Goal: Task Accomplishment & Management: Complete application form

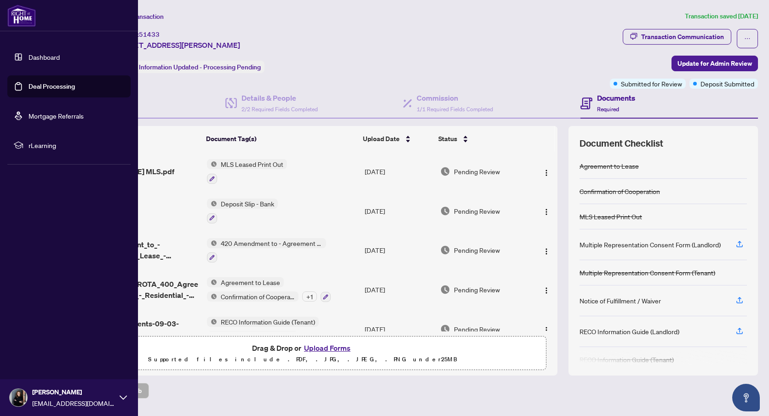
scroll to position [67, 0]
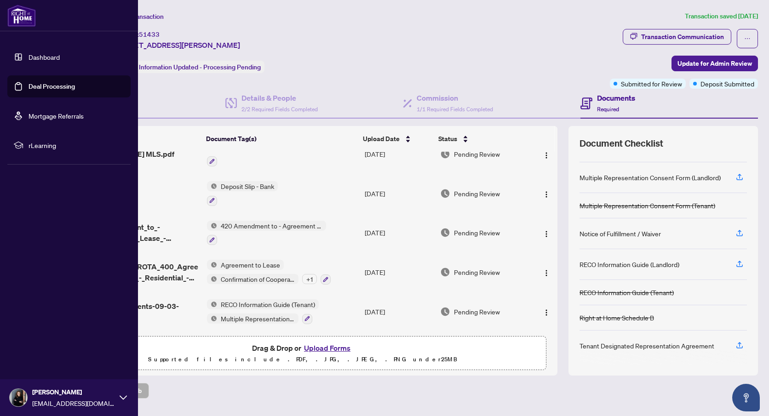
click at [46, 87] on link "Deal Processing" at bounding box center [52, 86] width 46 height 8
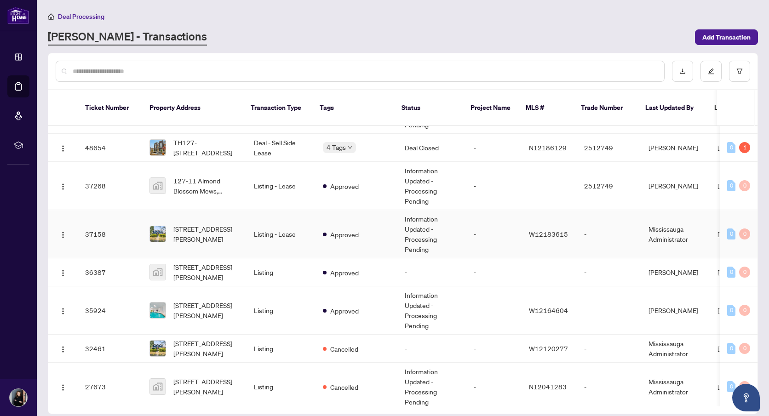
scroll to position [141, 0]
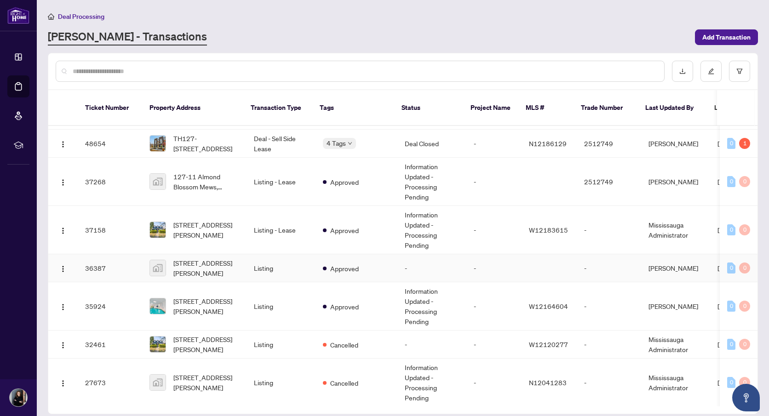
click at [236, 259] on td "[STREET_ADDRESS][PERSON_NAME]" at bounding box center [194, 268] width 104 height 28
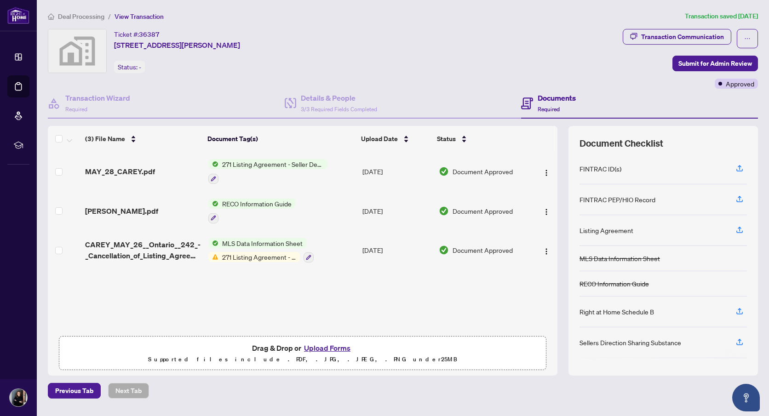
click at [336, 350] on button "Upload Forms" at bounding box center [327, 348] width 52 height 12
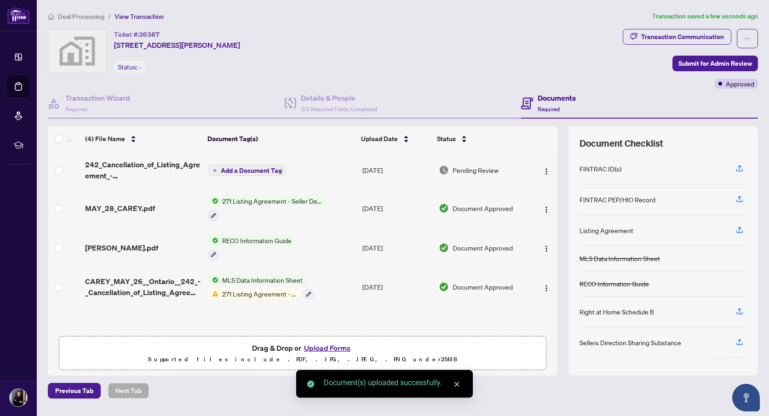
click at [222, 167] on span "Add a Document Tag" at bounding box center [251, 170] width 61 height 6
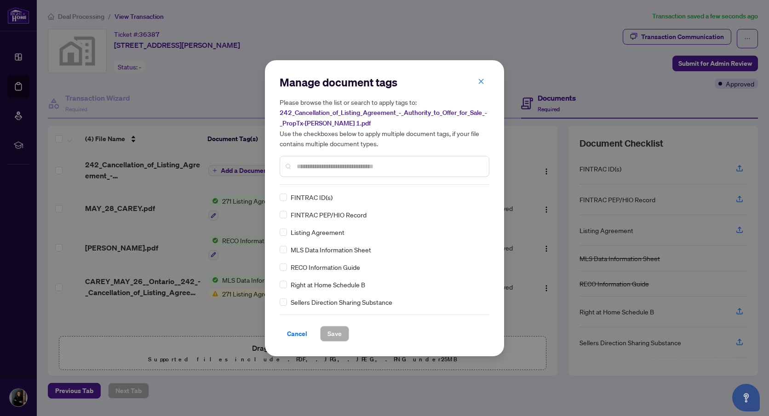
click at [352, 180] on div "Manage document tags Please browse the list or search to apply tags to: 242_Can…" at bounding box center [385, 130] width 210 height 110
click at [340, 166] on input "text" at bounding box center [389, 166] width 185 height 10
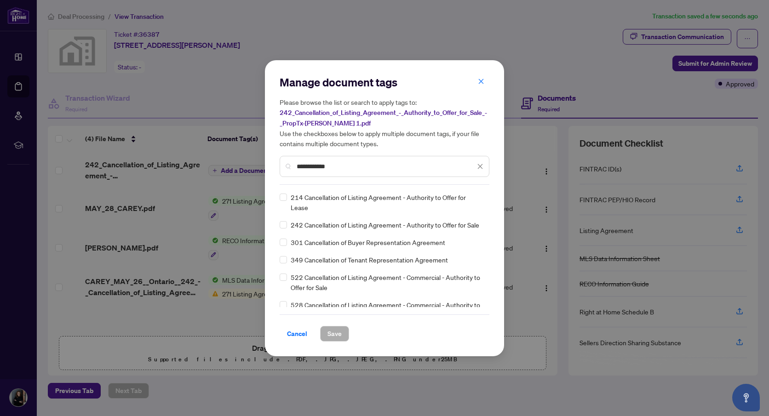
type input "**********"
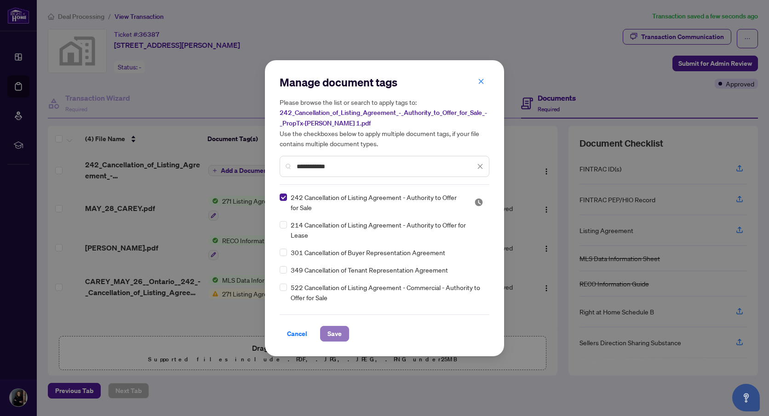
click at [334, 330] on span "Save" at bounding box center [334, 334] width 14 height 15
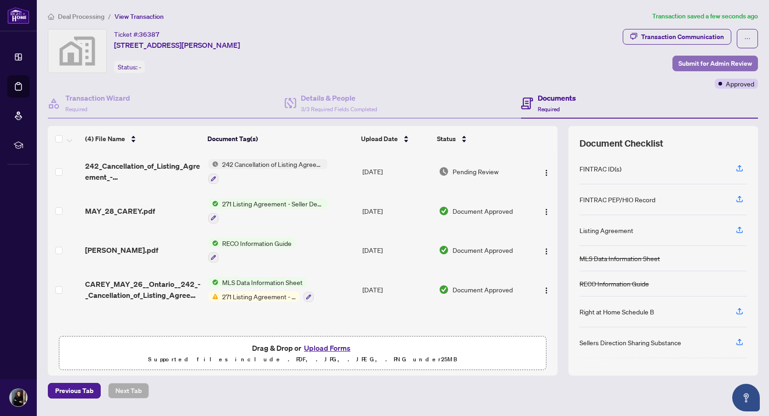
click at [713, 63] on span "Submit for Admin Review" at bounding box center [715, 63] width 74 height 15
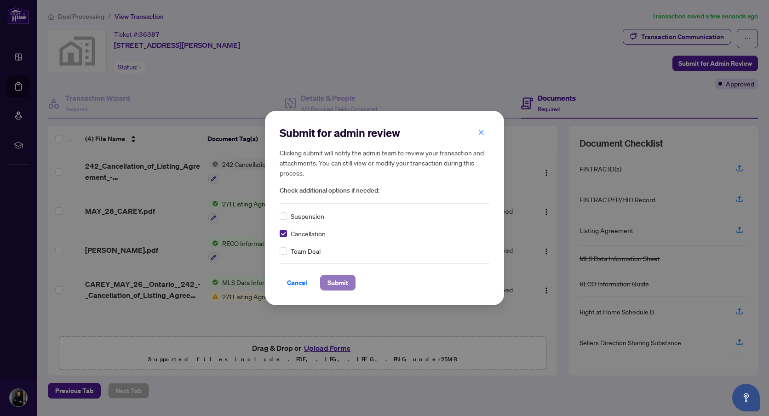
click at [332, 283] on span "Submit" at bounding box center [337, 282] width 21 height 15
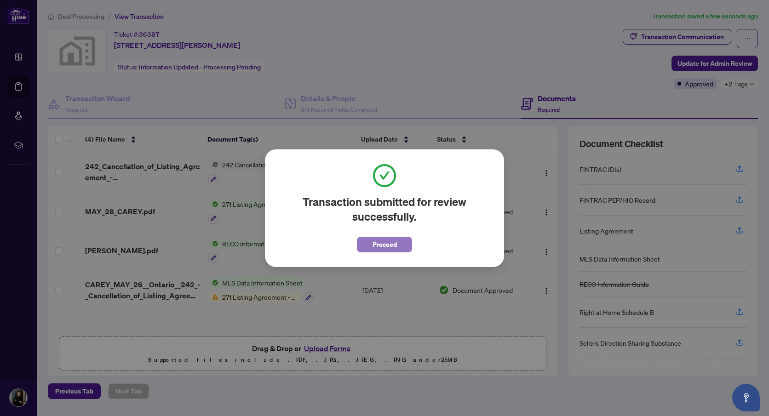
click at [371, 247] on button "Proceed" at bounding box center [384, 245] width 55 height 16
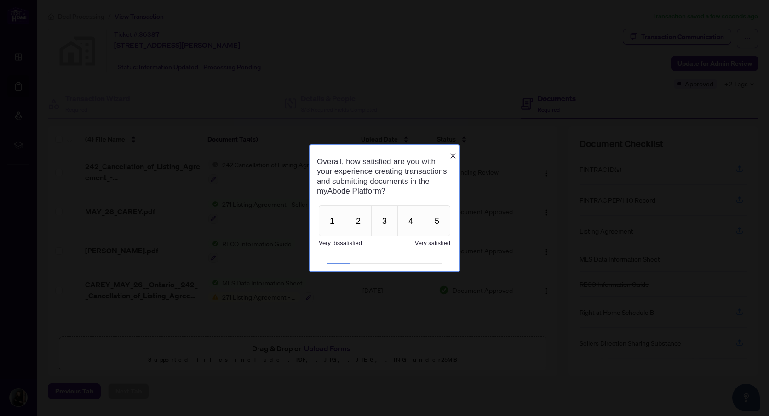
click at [450, 152] on icon "Close button" at bounding box center [452, 155] width 7 height 7
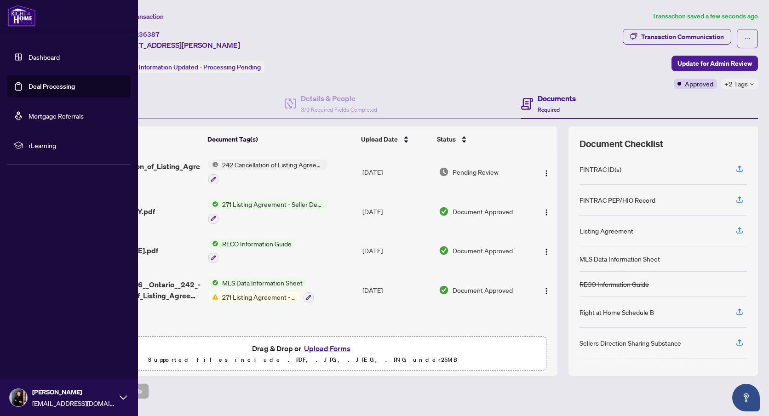
click at [43, 84] on link "Deal Processing" at bounding box center [52, 86] width 46 height 8
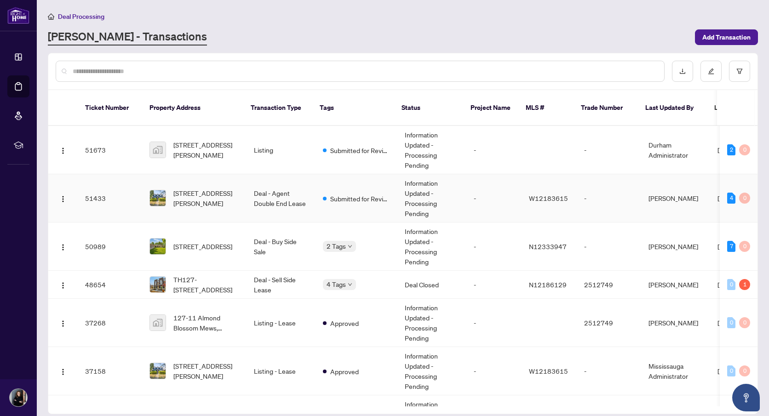
click at [256, 185] on td "Deal - Agent Double End Lease" at bounding box center [280, 198] width 69 height 48
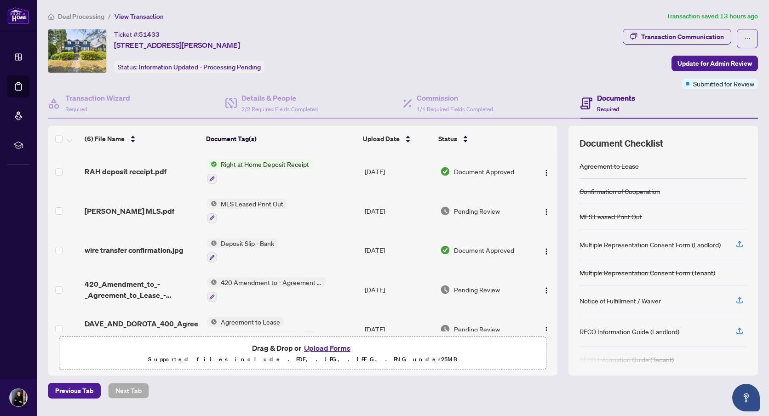
click at [317, 346] on button "Upload Forms" at bounding box center [327, 348] width 52 height 12
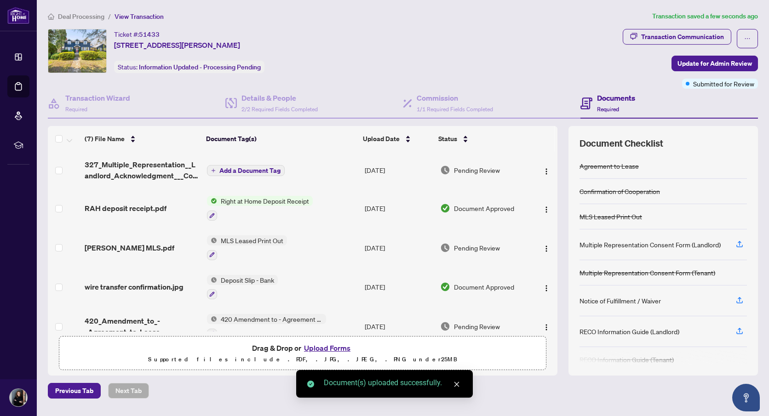
click at [229, 167] on span "Add a Document Tag" at bounding box center [249, 170] width 61 height 6
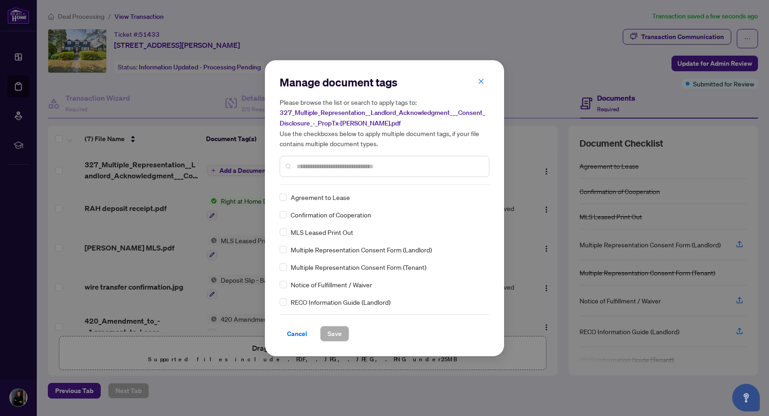
click at [308, 162] on input "text" at bounding box center [389, 166] width 185 height 10
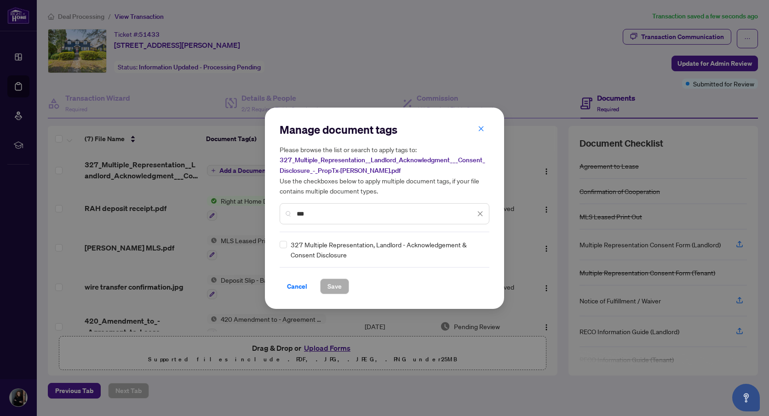
type input "***"
drag, startPoint x: 332, startPoint y: 287, endPoint x: 304, endPoint y: 277, distance: 30.1
click at [332, 287] on span "Save" at bounding box center [334, 286] width 14 height 15
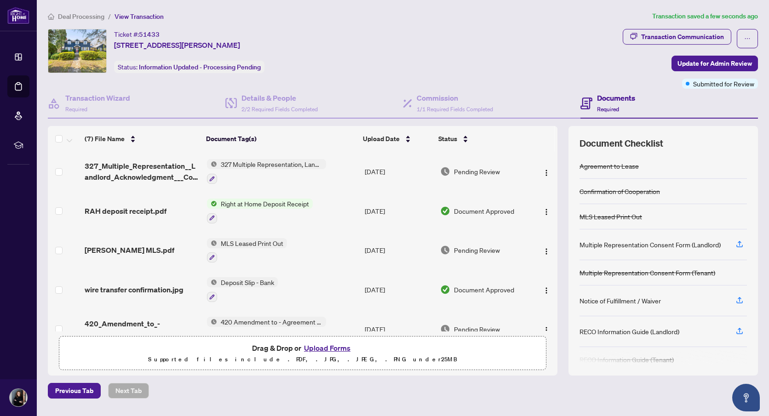
scroll to position [0, 0]
click at [699, 66] on span "Update for Admin Review" at bounding box center [714, 63] width 75 height 15
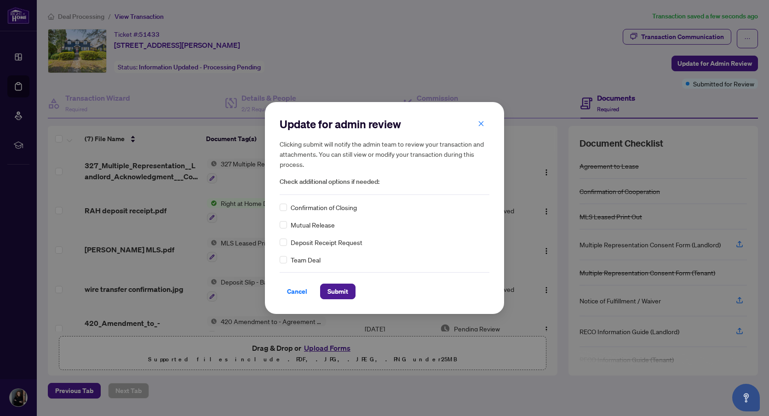
drag, startPoint x: 338, startPoint y: 289, endPoint x: 313, endPoint y: 279, distance: 27.7
click at [338, 289] on span "Submit" at bounding box center [337, 291] width 21 height 15
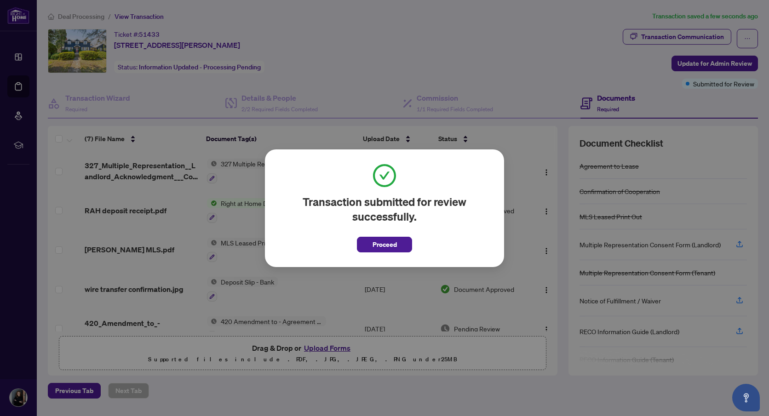
click at [380, 246] on span "Proceed" at bounding box center [385, 244] width 24 height 15
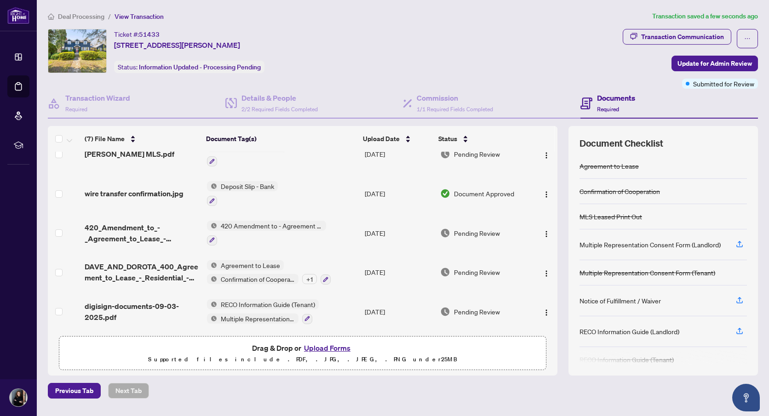
scroll to position [0, 0]
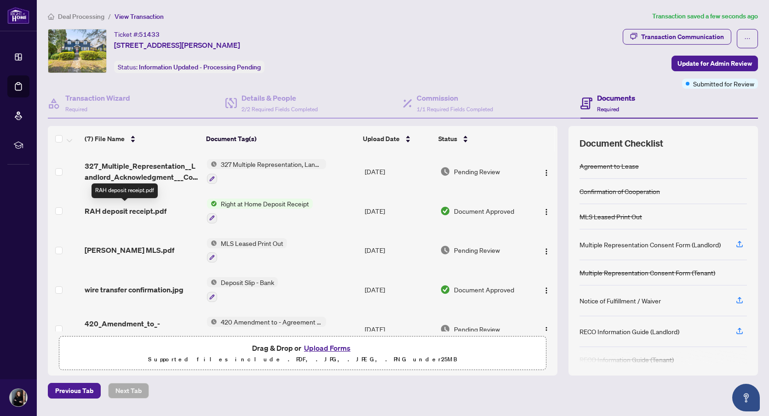
click at [122, 207] on span "RAH deposit receipt.pdf" at bounding box center [126, 211] width 82 height 11
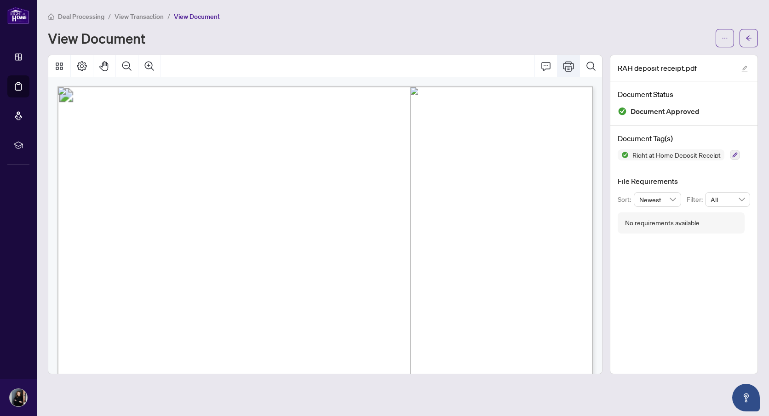
click at [573, 63] on icon "Print" at bounding box center [568, 66] width 11 height 11
